Goal: Information Seeking & Learning: Check status

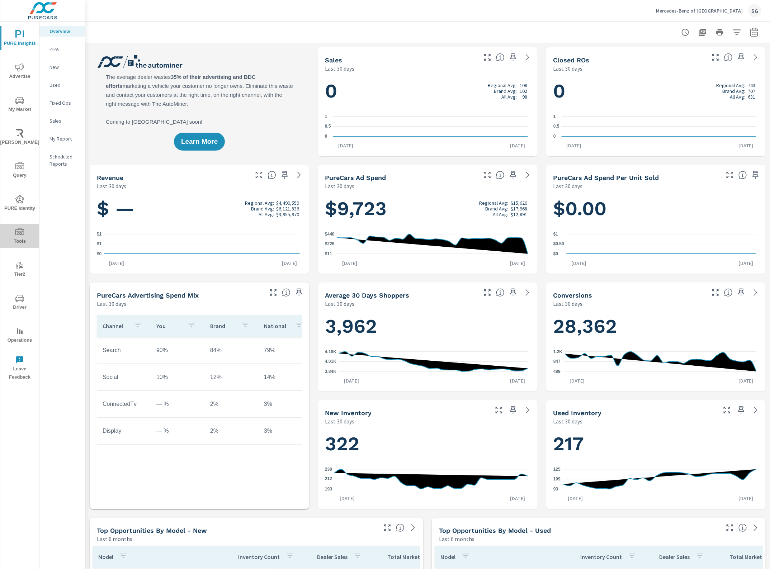
click at [15, 232] on icon "nav menu" at bounding box center [19, 232] width 9 height 9
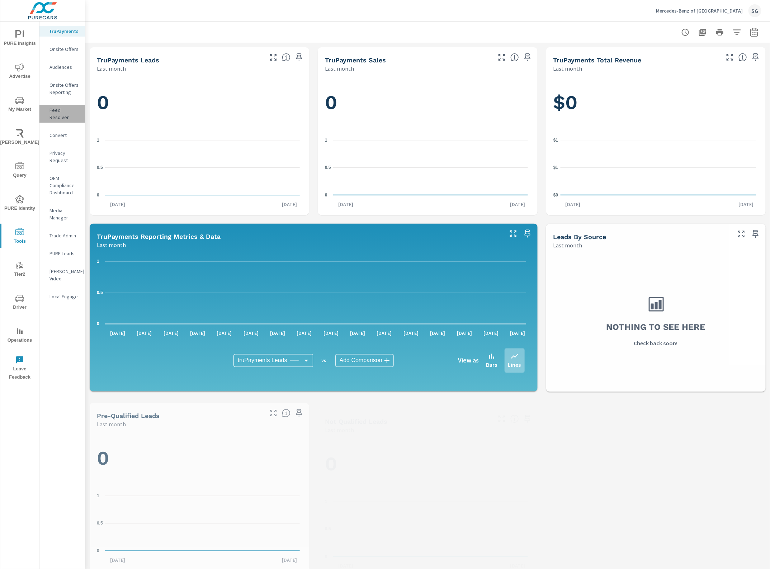
click at [68, 114] on div "Feed Resolver" at bounding box center [62, 114] width 46 height 18
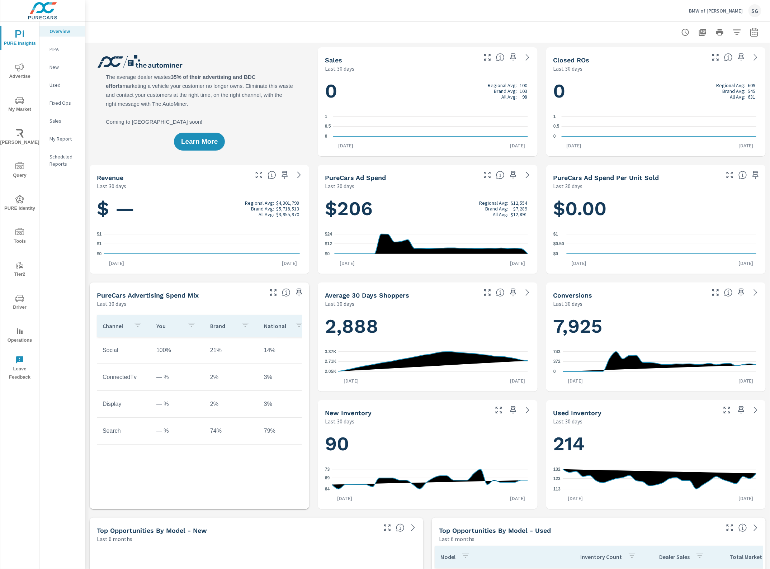
drag, startPoint x: 20, startPoint y: 232, endPoint x: 19, endPoint y: 228, distance: 3.7
click at [20, 232] on icon "nav menu" at bounding box center [19, 232] width 9 height 9
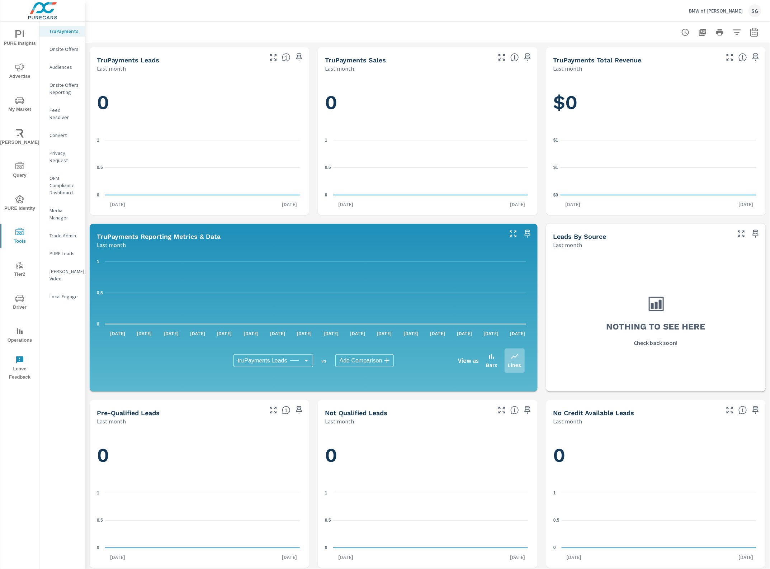
click at [78, 109] on p "Feed Resolver" at bounding box center [64, 113] width 30 height 14
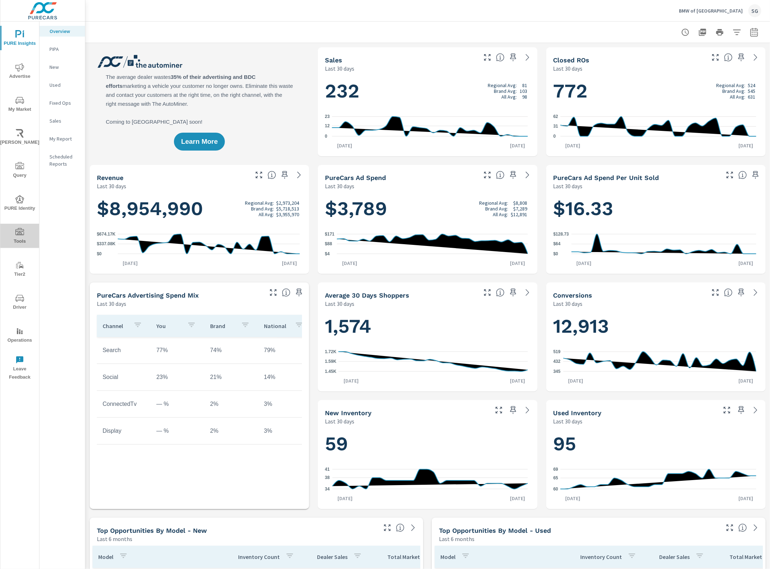
click at [22, 235] on icon "nav menu" at bounding box center [19, 232] width 9 height 9
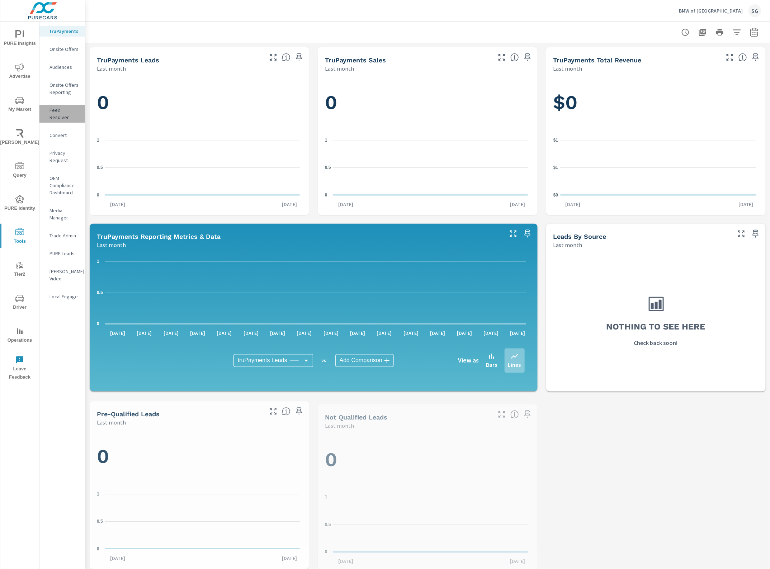
click at [64, 113] on p "Feed Resolver" at bounding box center [64, 113] width 30 height 14
